Goal: Task Accomplishment & Management: Complete application form

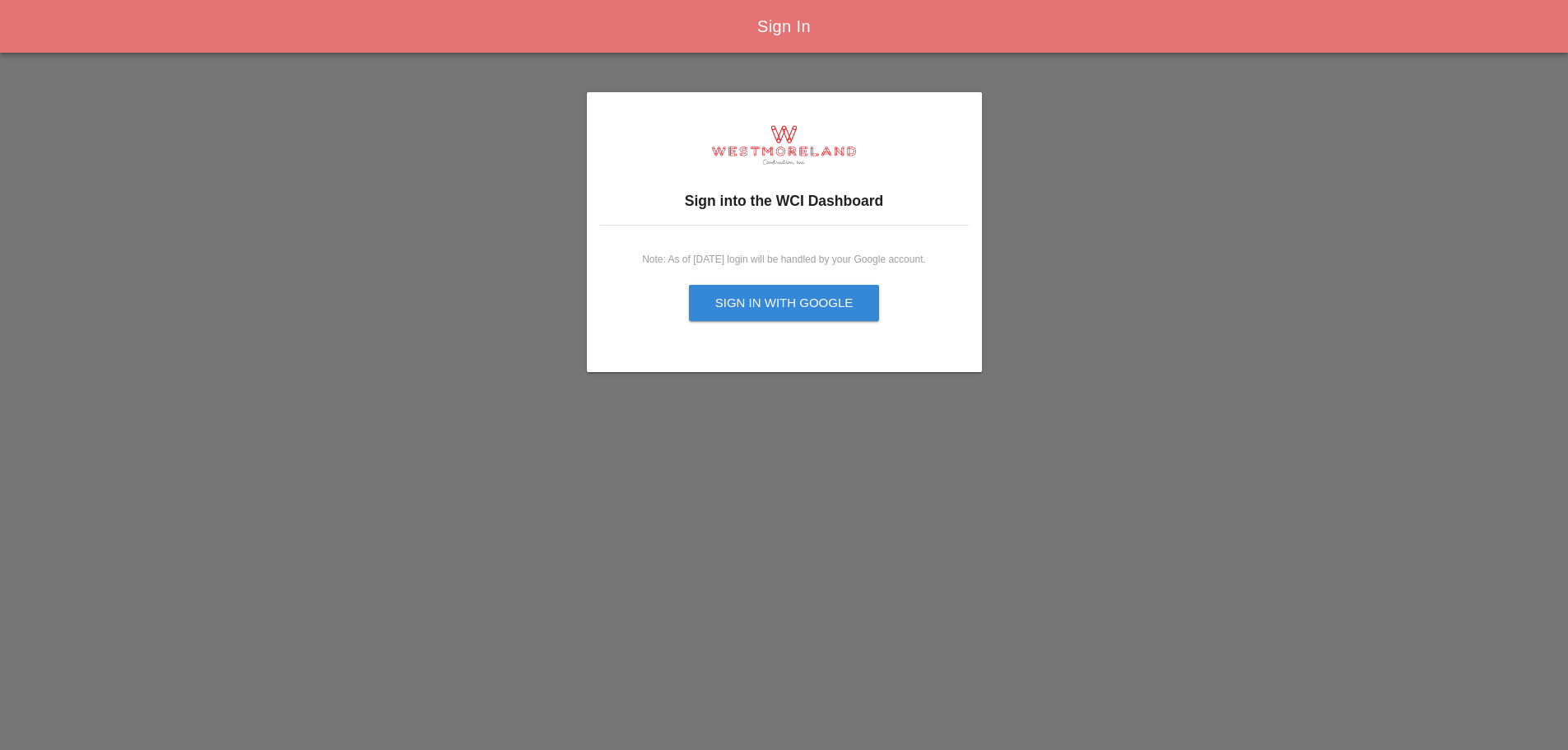
click at [752, 288] on button "Sign in with Google" at bounding box center [785, 303] width 191 height 37
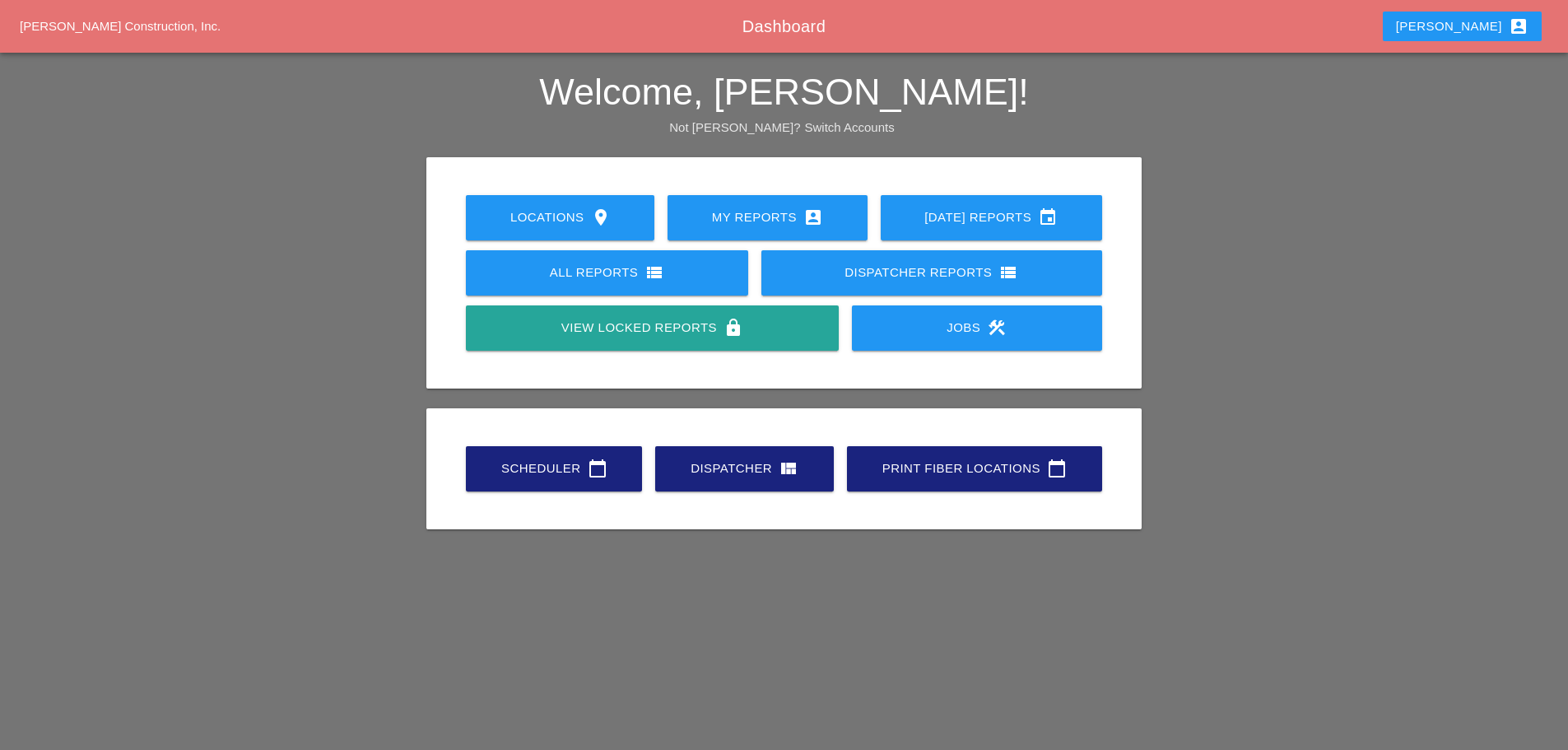
click at [615, 459] on div "Scheduler calendar_today" at bounding box center [554, 469] width 124 height 20
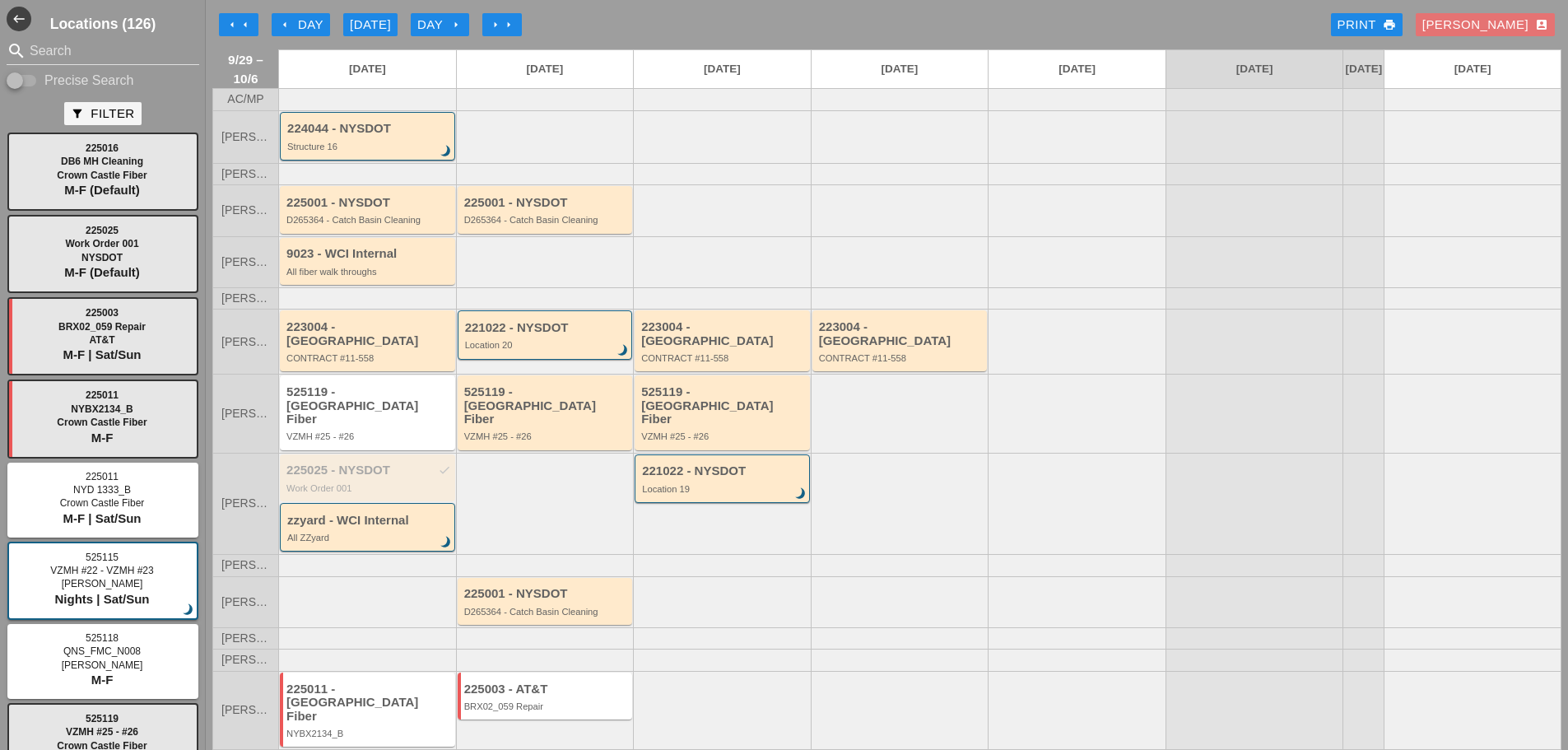
click at [227, 32] on button "arrow_left arrow_left" at bounding box center [239, 25] width 40 height 23
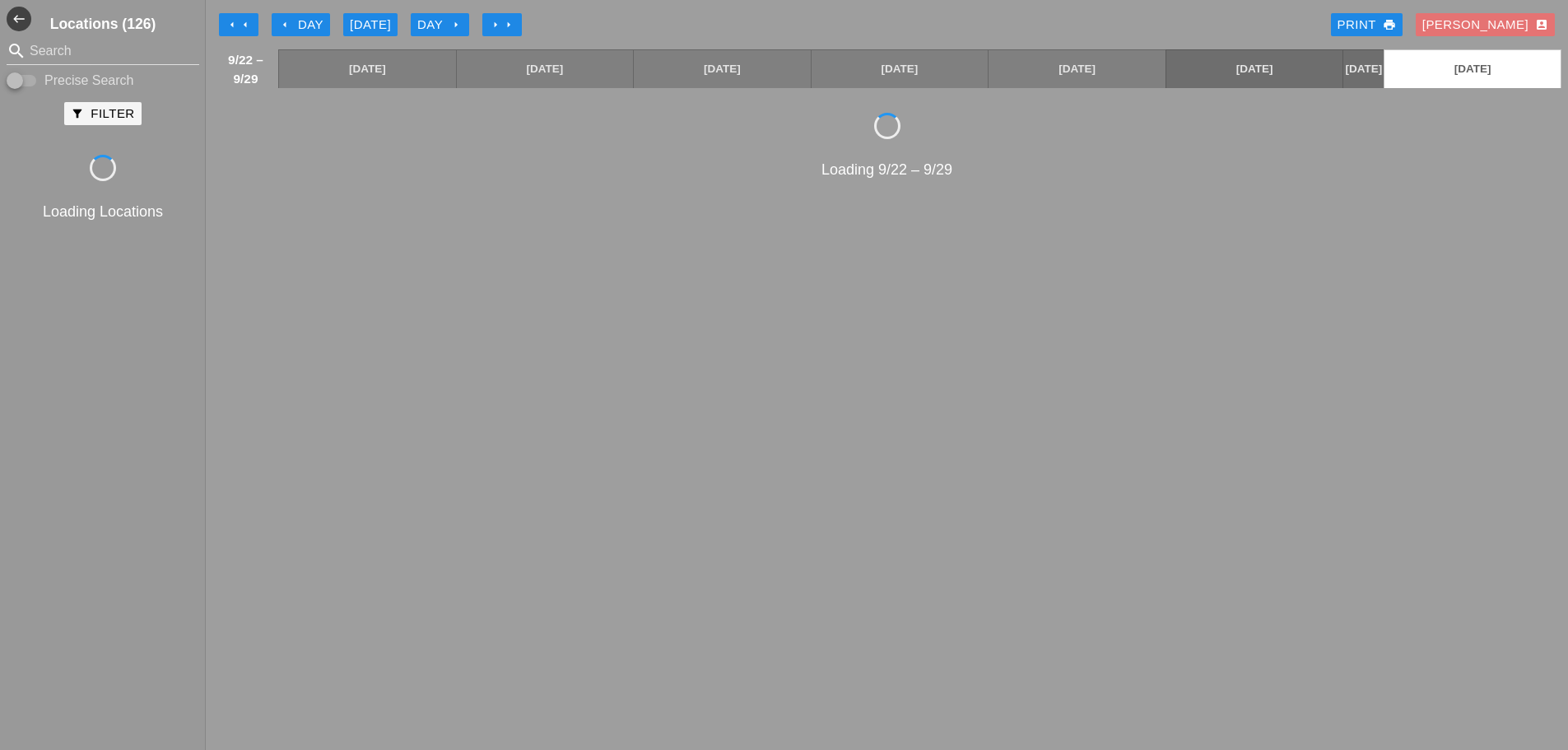
click at [227, 32] on button "arrow_left arrow_left" at bounding box center [239, 25] width 40 height 23
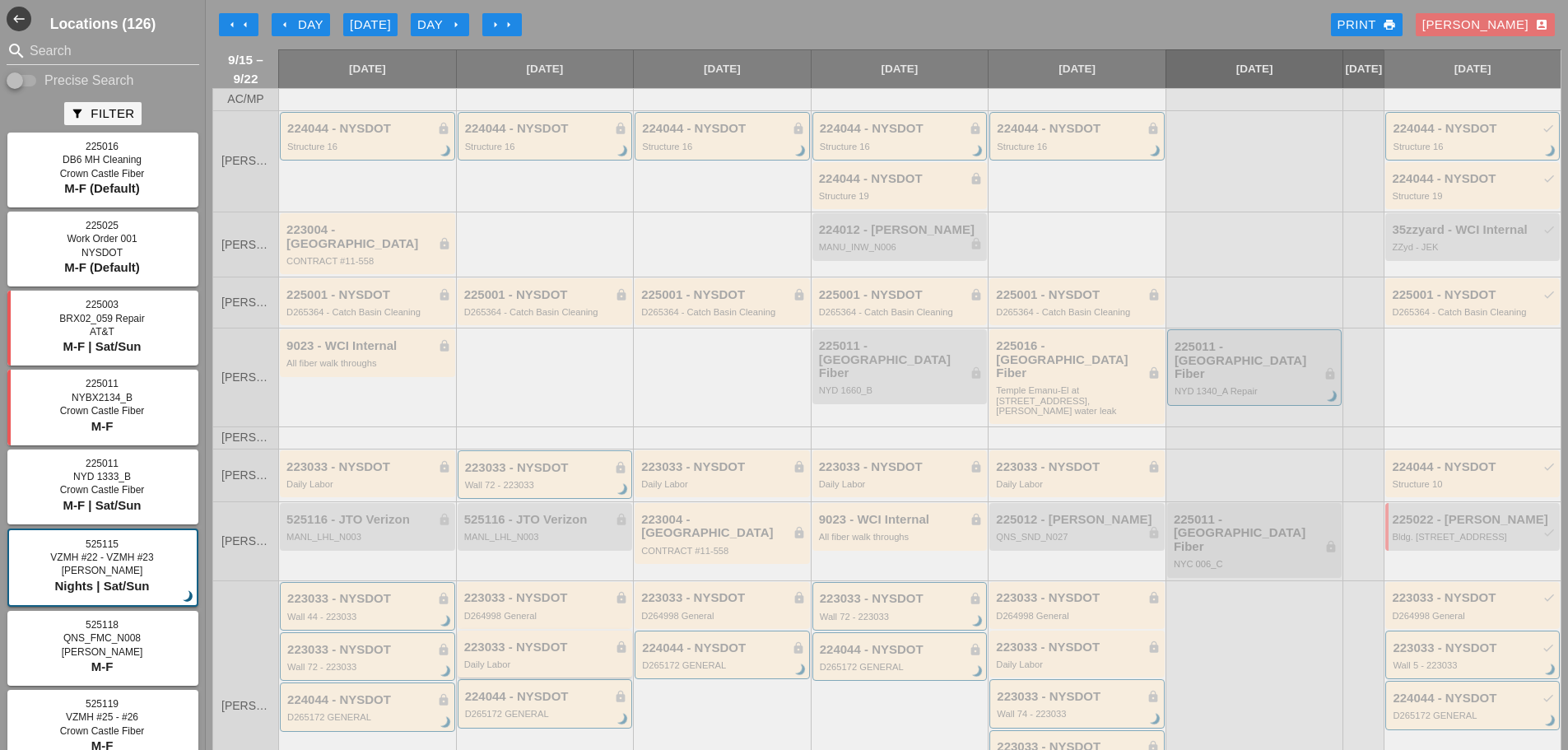
click at [500, 640] on div "223033 - NYSDOT lock" at bounding box center [546, 647] width 165 height 14
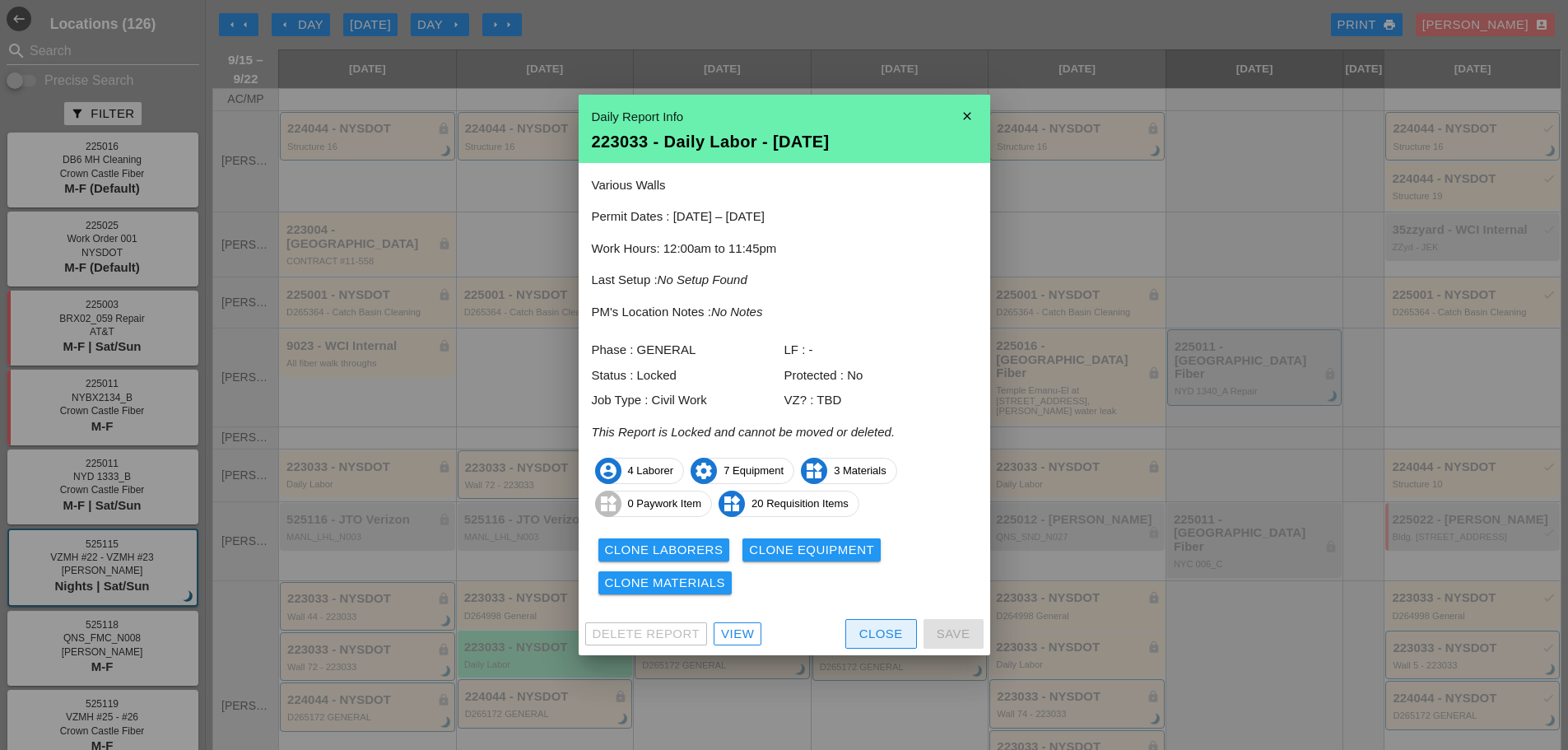
click at [857, 630] on button "Close" at bounding box center [881, 634] width 71 height 30
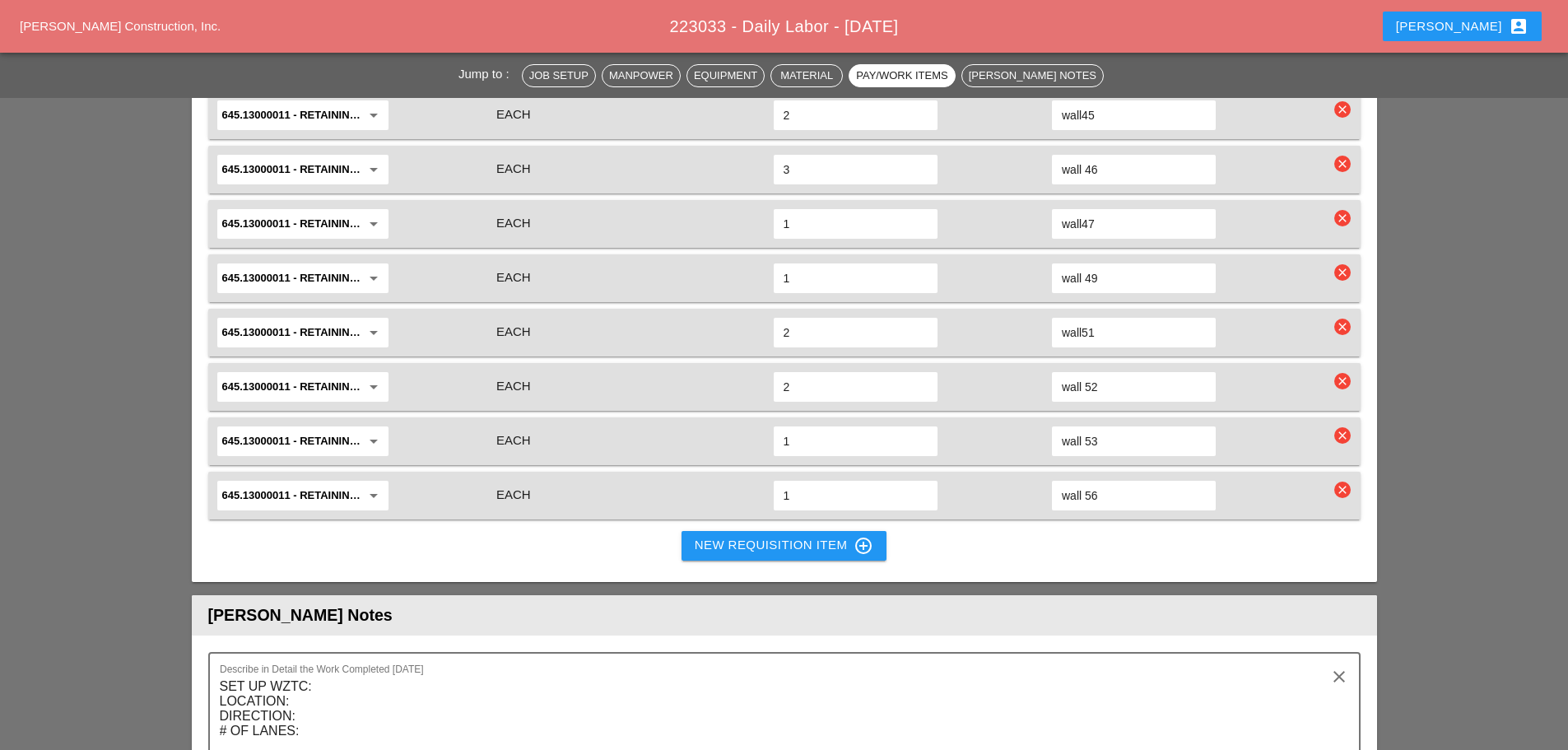
scroll to position [2800, 0]
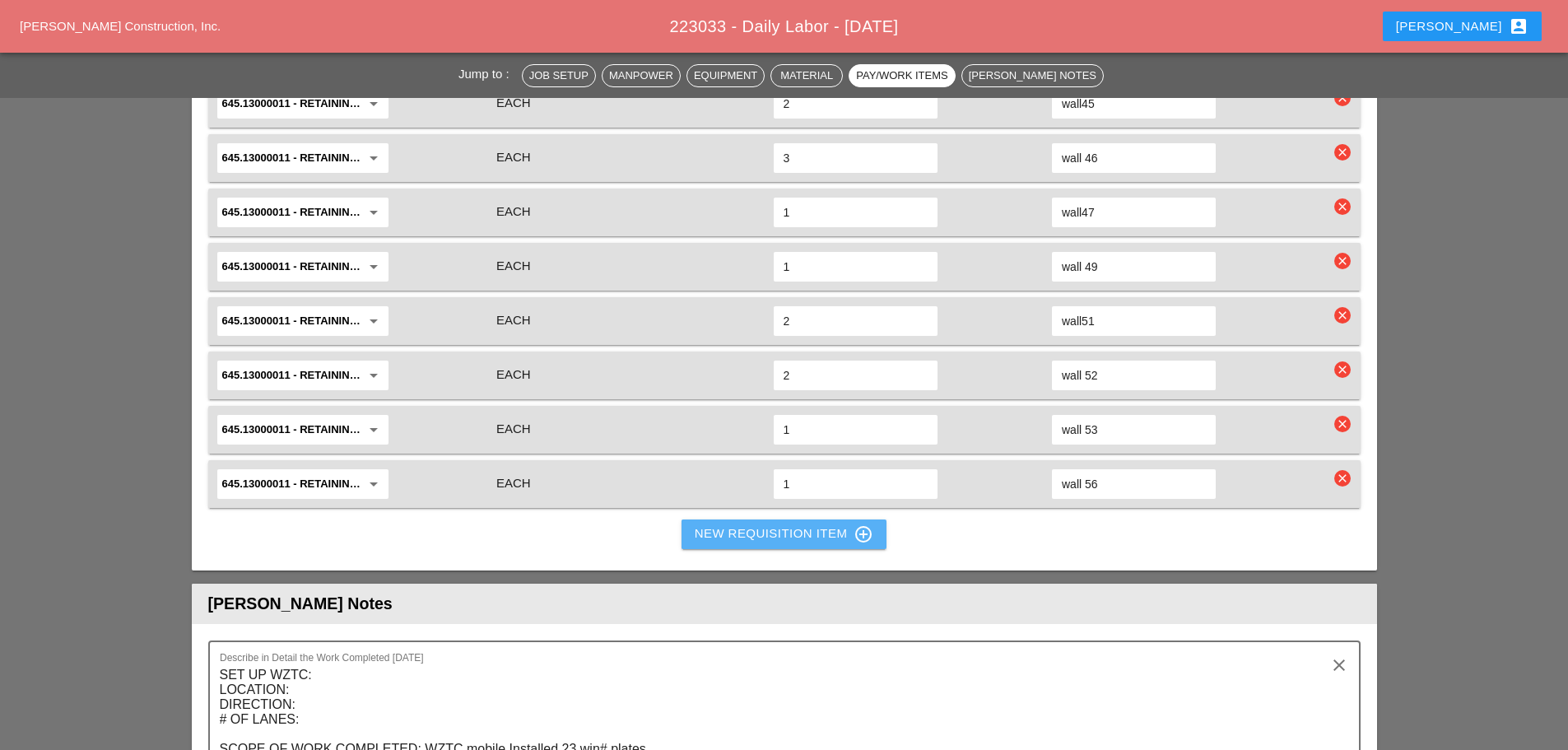
click at [747, 525] on div "New Requisition Item control_point" at bounding box center [785, 535] width 180 height 20
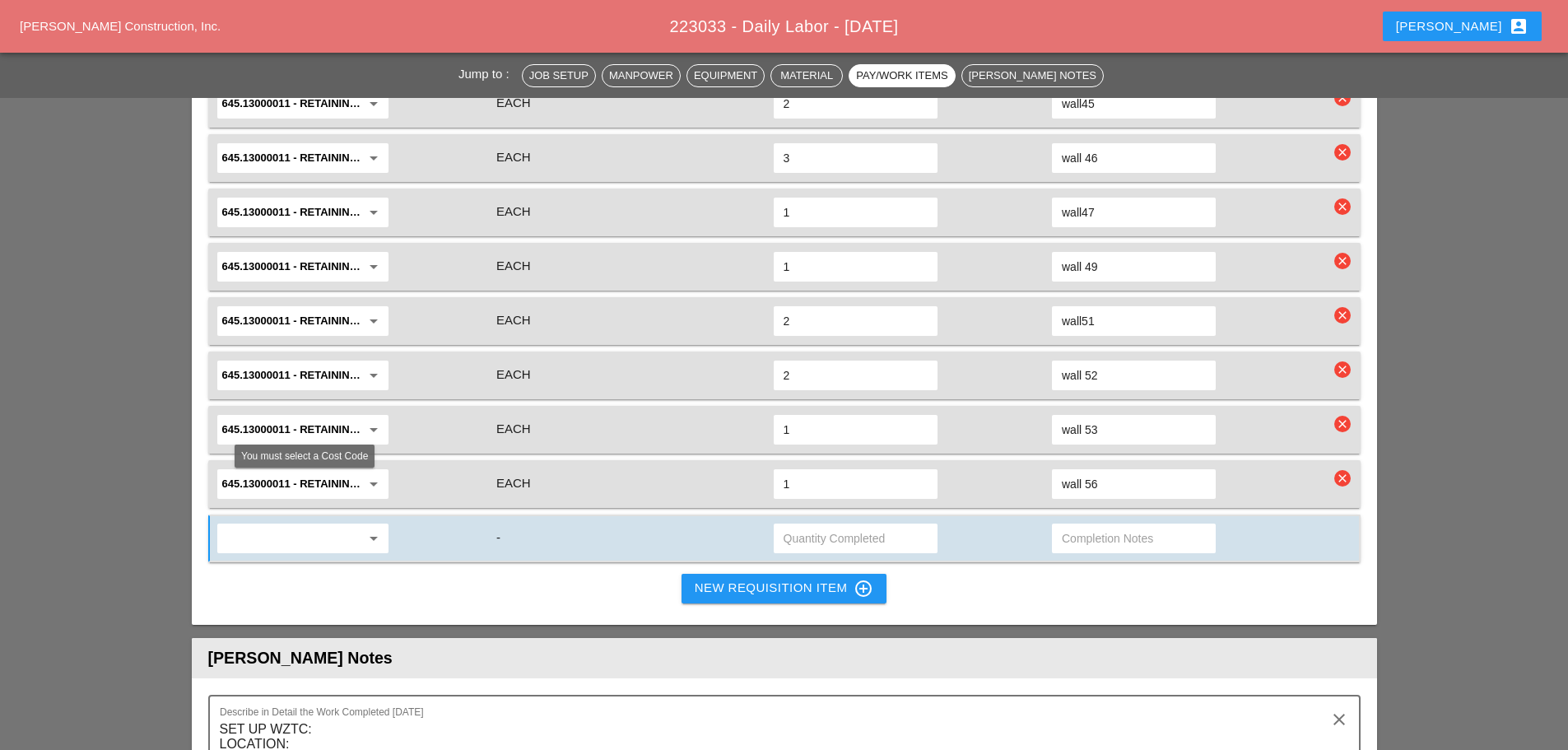
click at [317, 525] on input "text" at bounding box center [291, 539] width 138 height 27
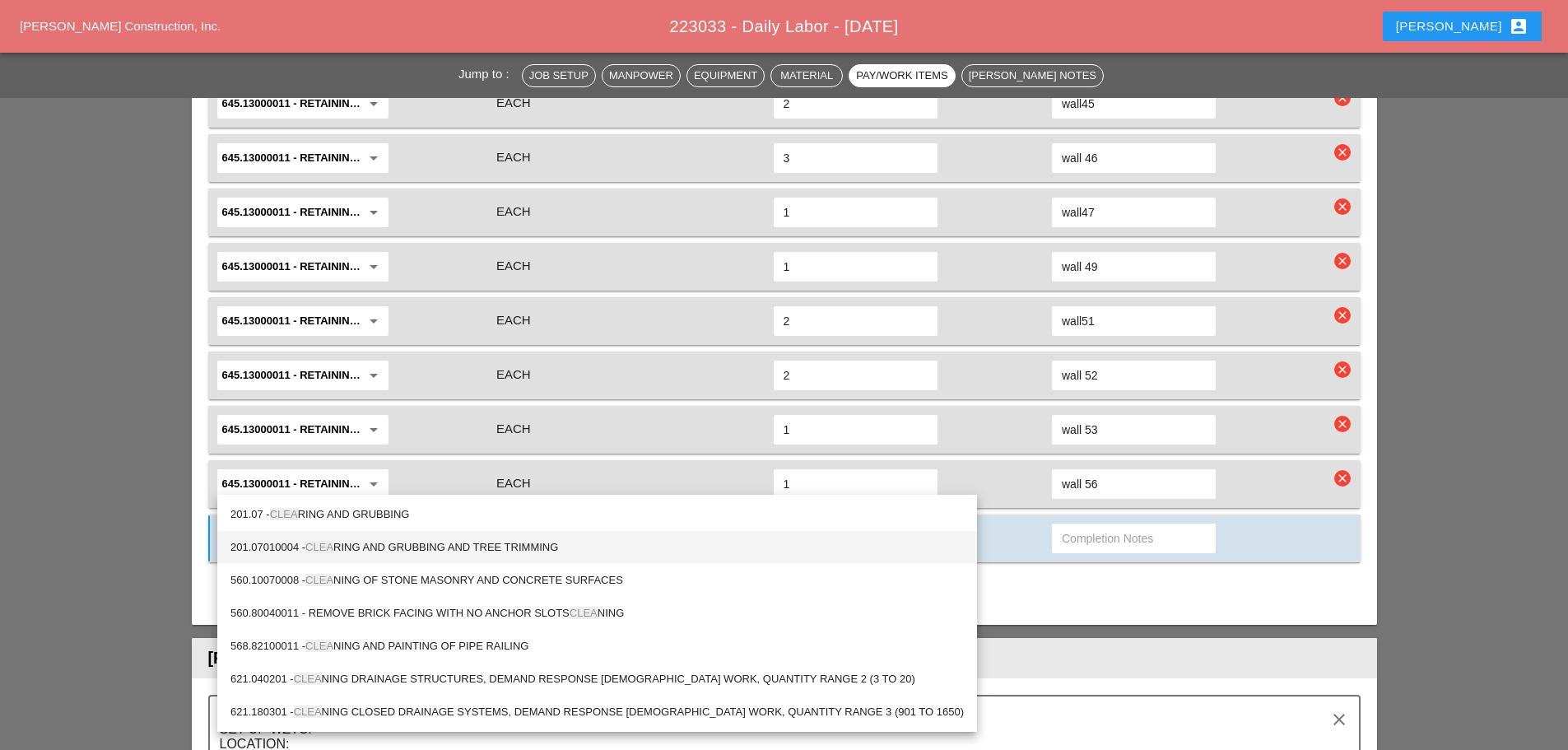
click at [365, 555] on div "201.07010004 - CLEA RING AND GRUBBING AND TREE TRIMMING" at bounding box center [597, 548] width 733 height 20
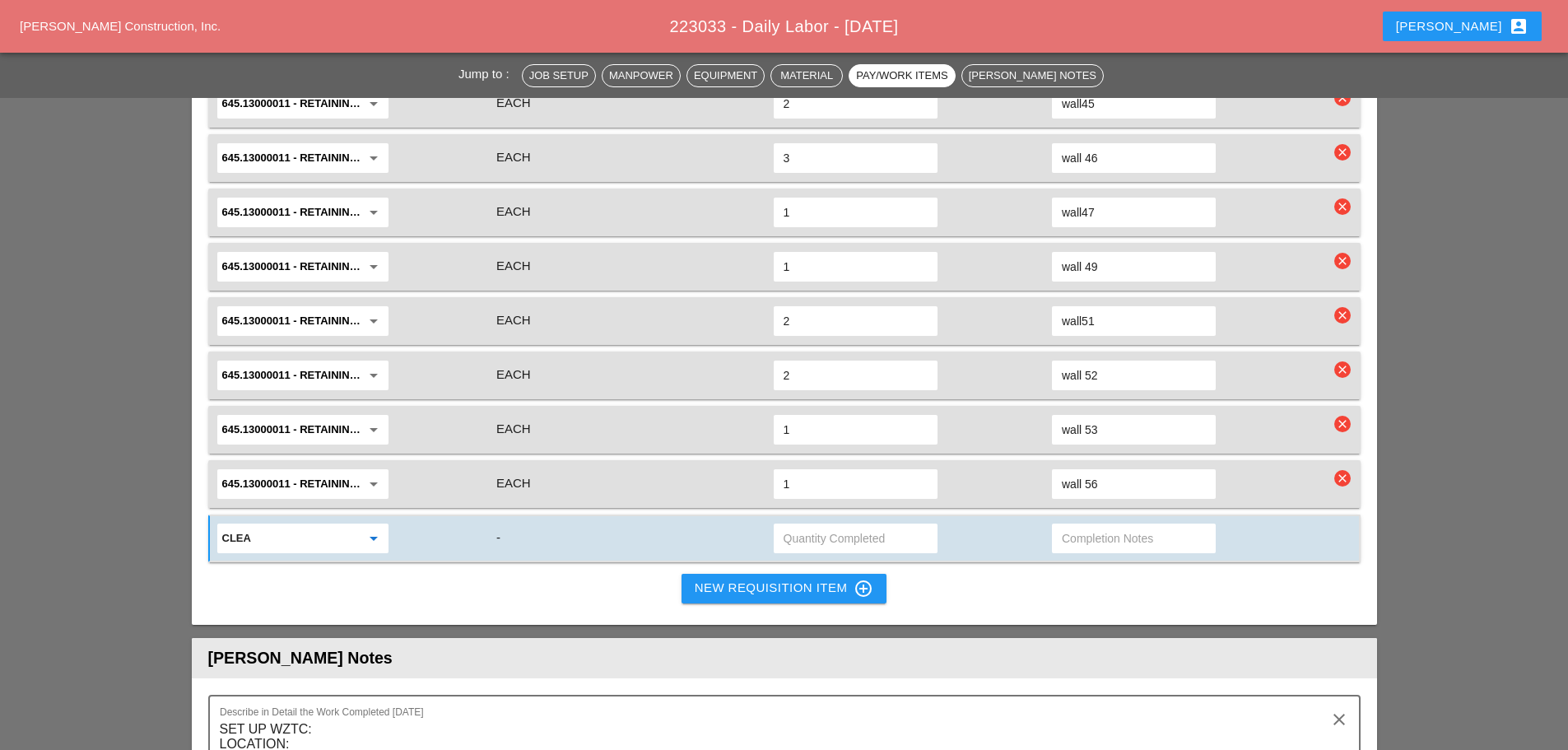
type input "201.07010004 - CLEARING AND GRUBBING AND TREE TRIMMING"
click at [827, 525] on input "text" at bounding box center [855, 539] width 144 height 27
click at [826, 525] on input "text" at bounding box center [855, 539] width 144 height 27
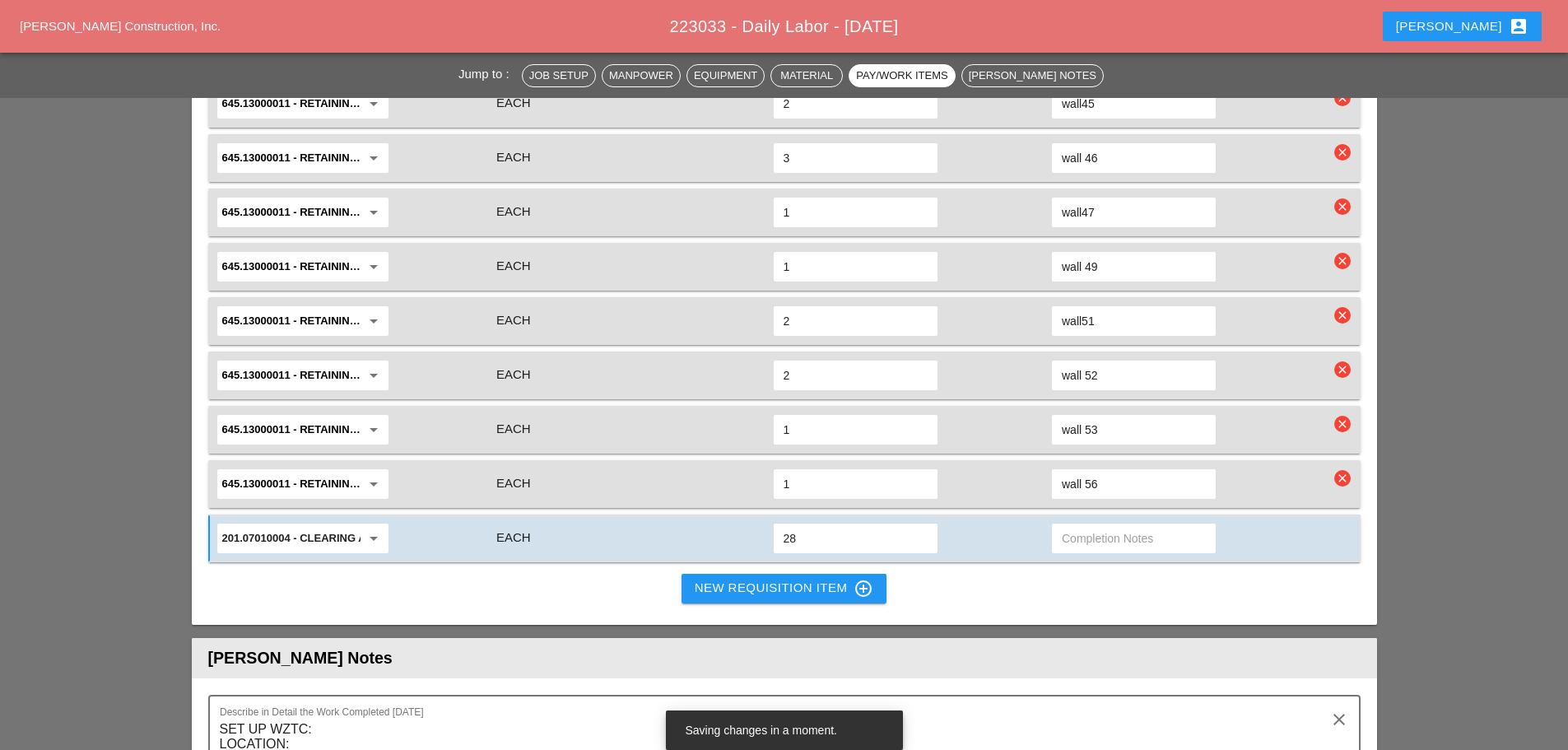
type input "28"
click at [1014, 535] on div "Pay/Work Item Unit Type Quantity Completed Completion Notes 619.010000 - BASIC …" at bounding box center [785, 7] width 1186 height 1236
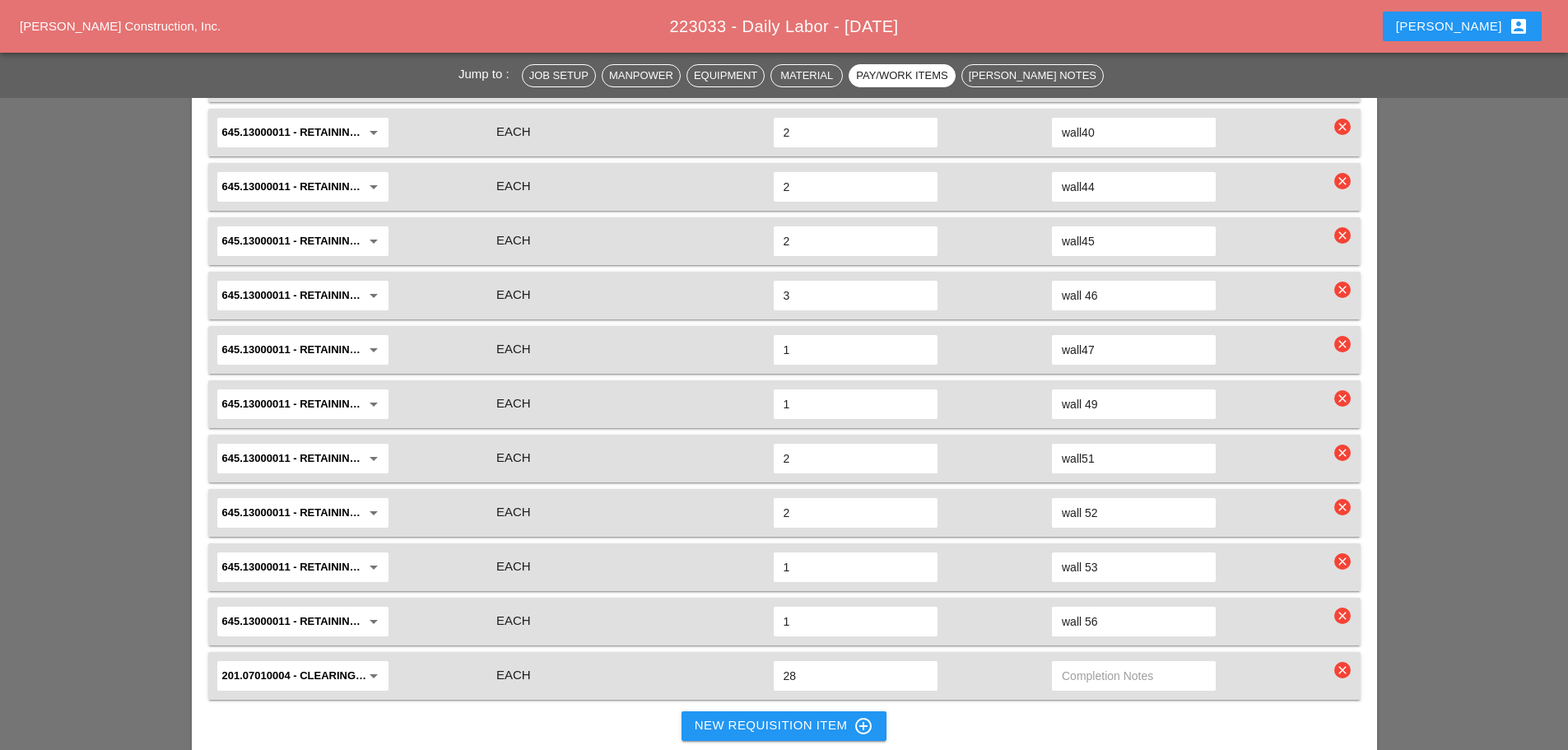
scroll to position [2717, 0]
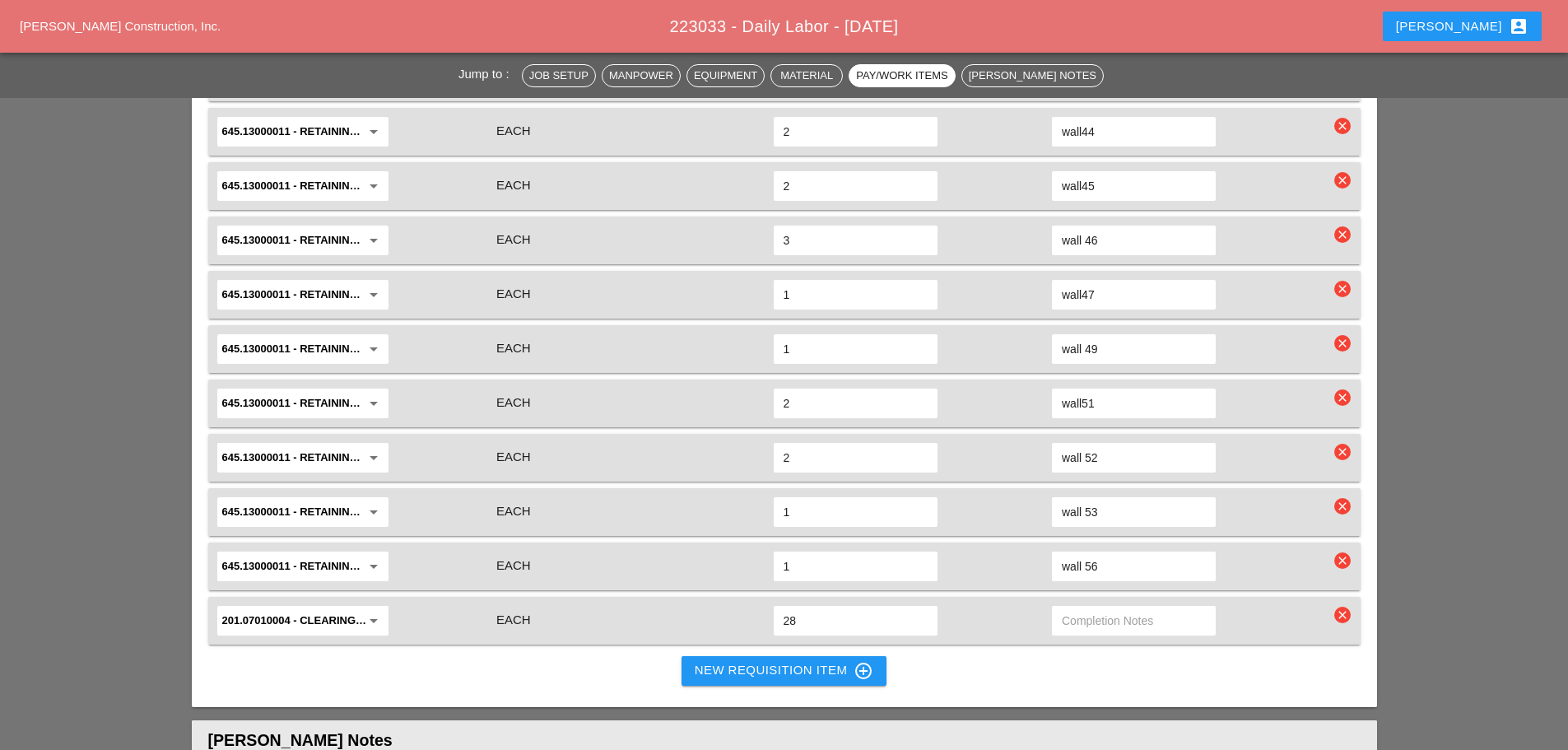
click at [742, 661] on div "New Requisition Item control_point" at bounding box center [785, 671] width 180 height 20
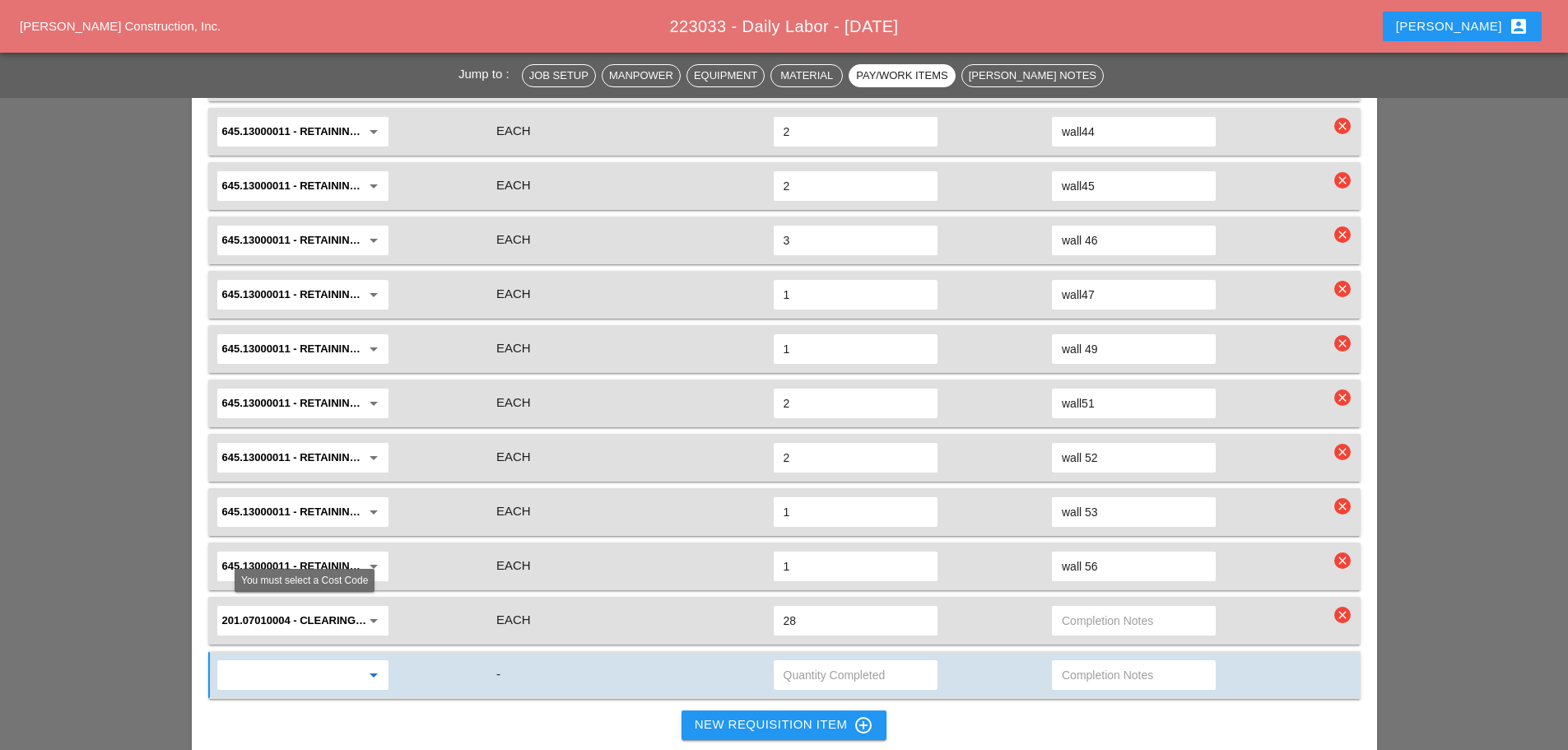
click at [281, 662] on input "text" at bounding box center [291, 675] width 138 height 27
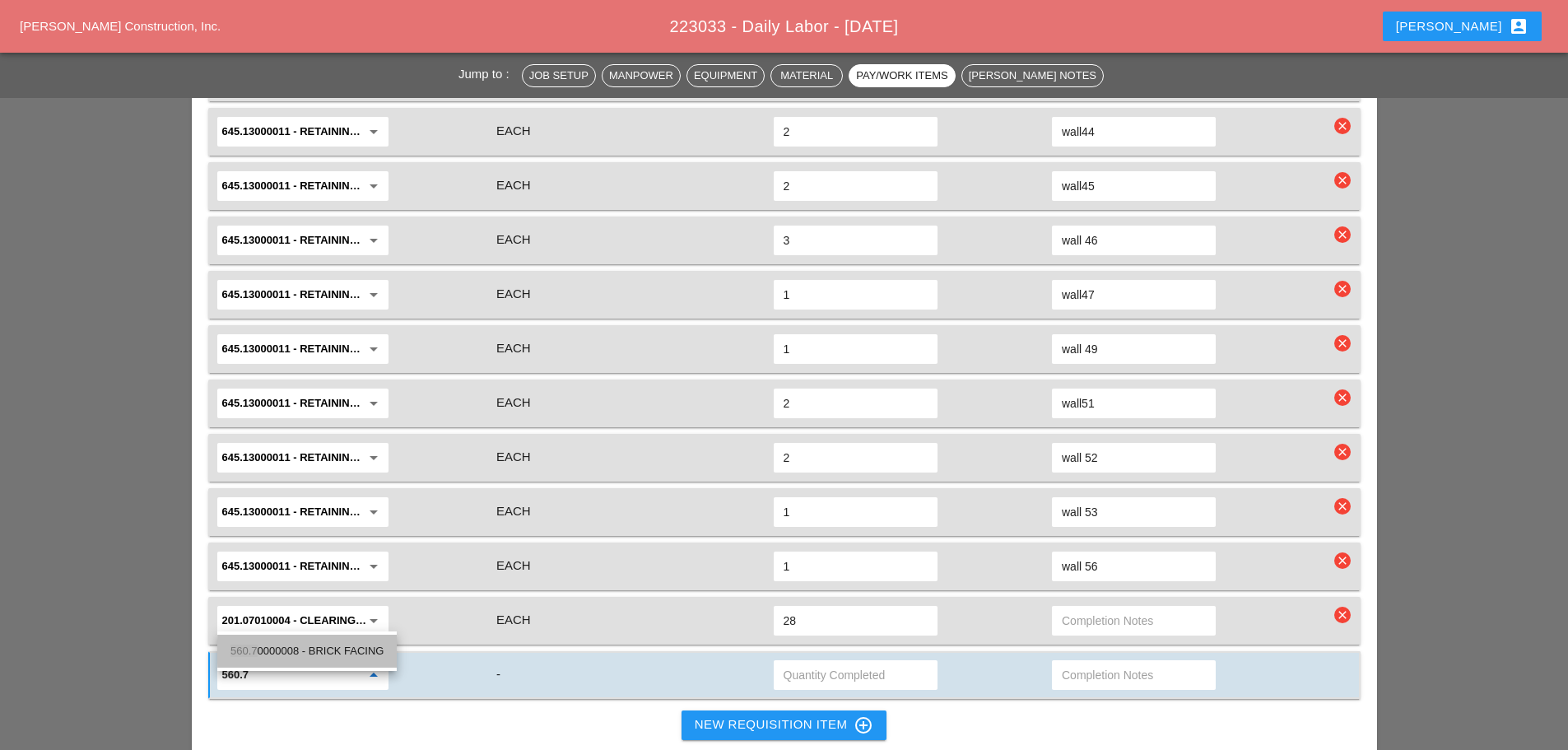
click at [284, 662] on div "560.7 0000008 - BRICK FACING" at bounding box center [307, 651] width 153 height 33
type input "560.70000008 - BRICK FACING"
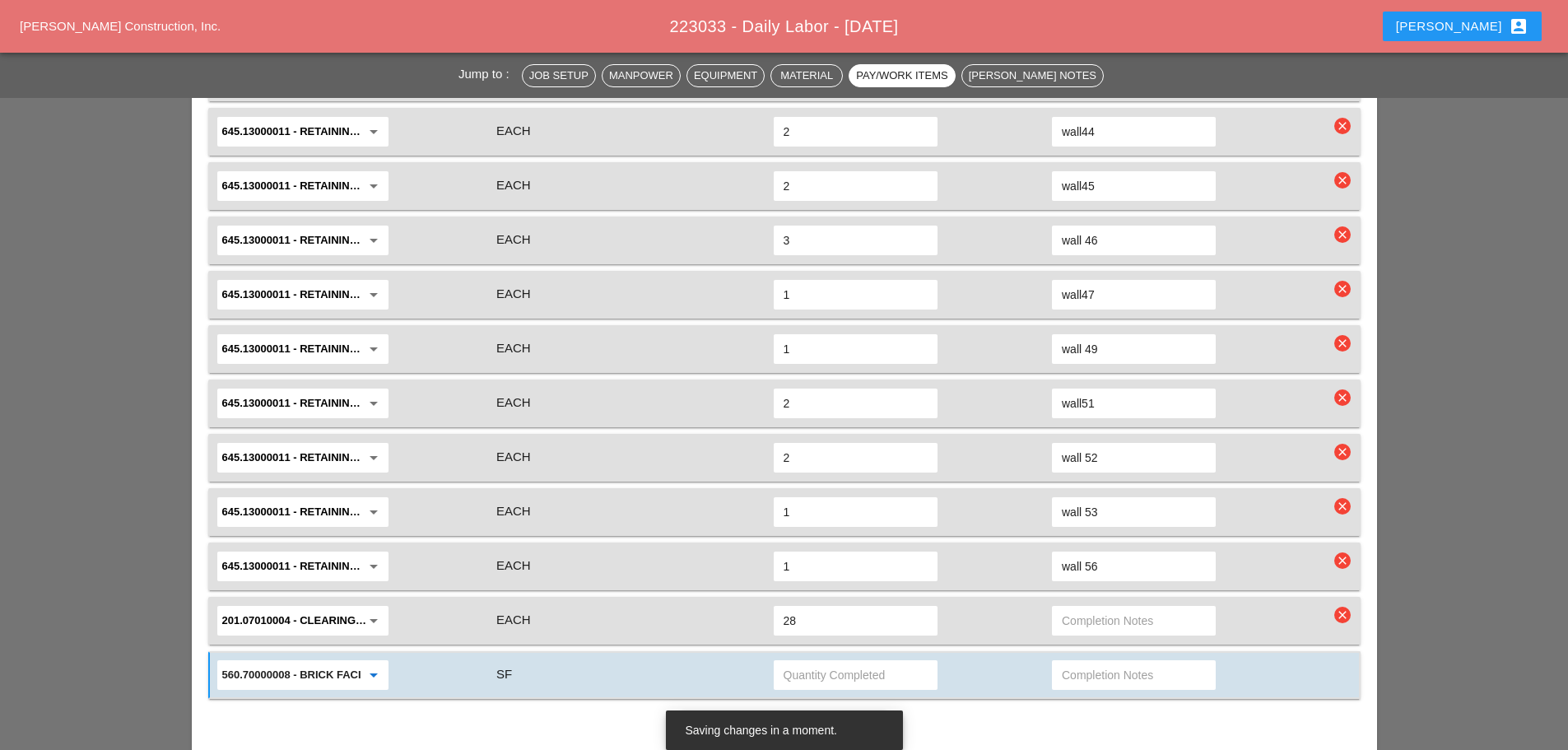
click at [856, 662] on input "text" at bounding box center [855, 675] width 144 height 27
click at [1127, 662] on input "text" at bounding box center [1133, 675] width 144 height 27
type input "wall 60"
